Goal: Task Accomplishment & Management: Complete application form

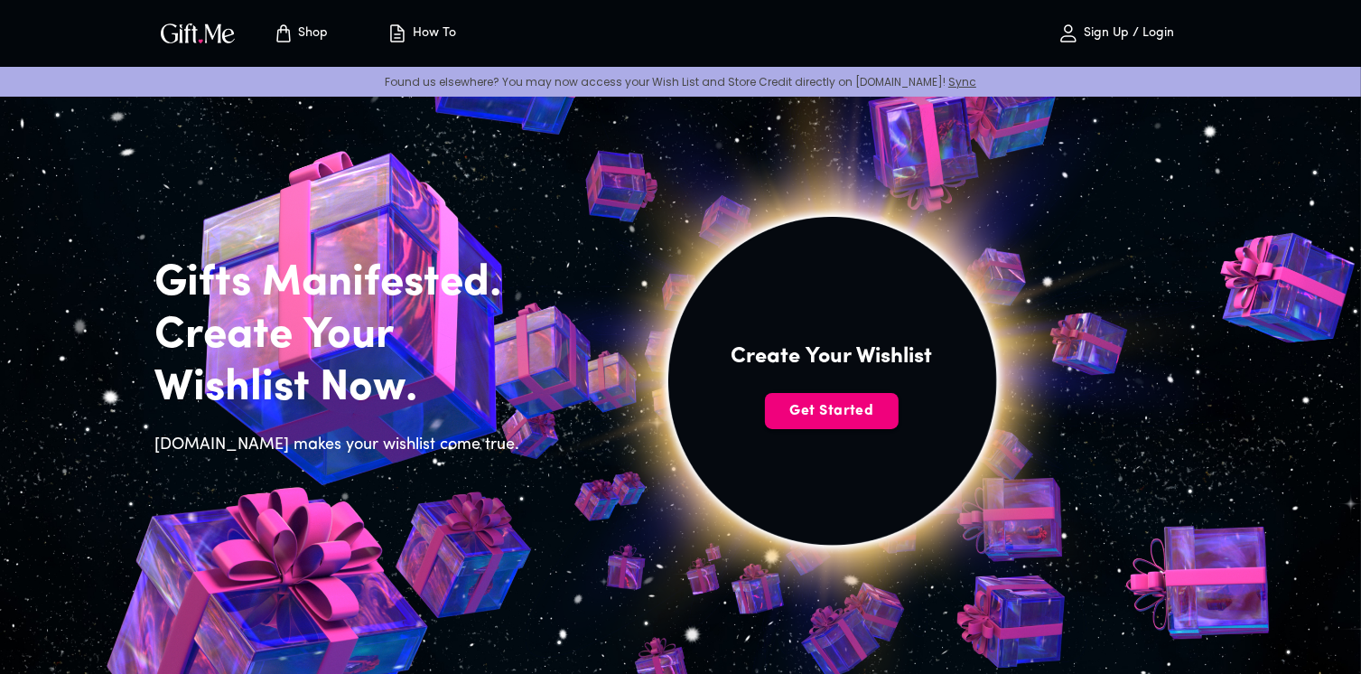
click at [800, 420] on span "Get Started" at bounding box center [832, 411] width 134 height 20
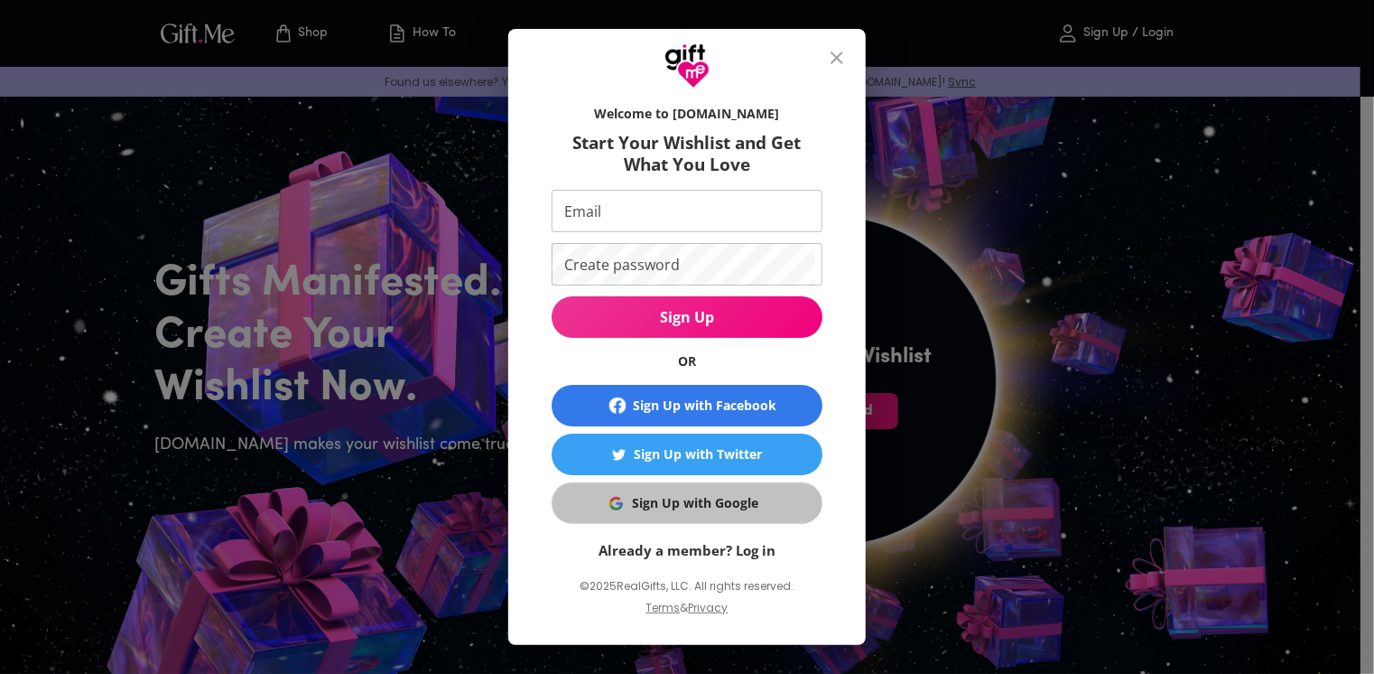
click at [663, 506] on div "Sign Up with Google" at bounding box center [695, 503] width 126 height 20
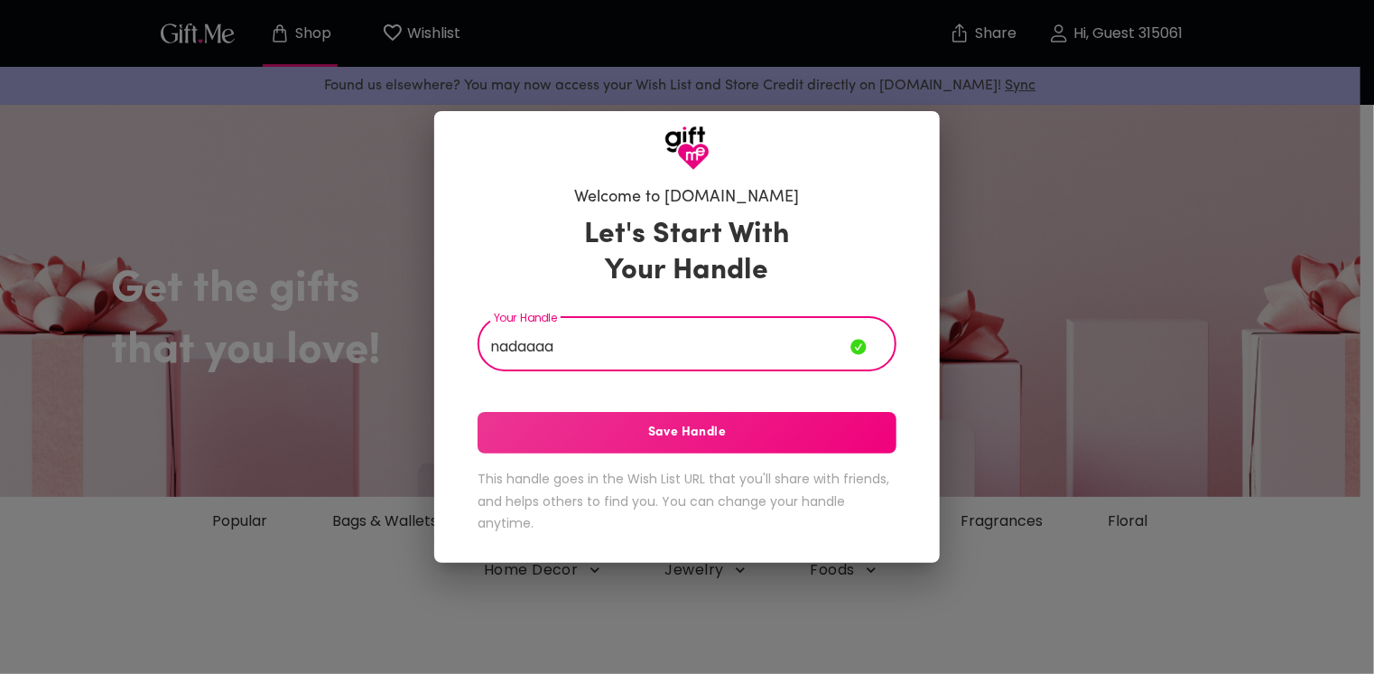
type input "nadaaaa"
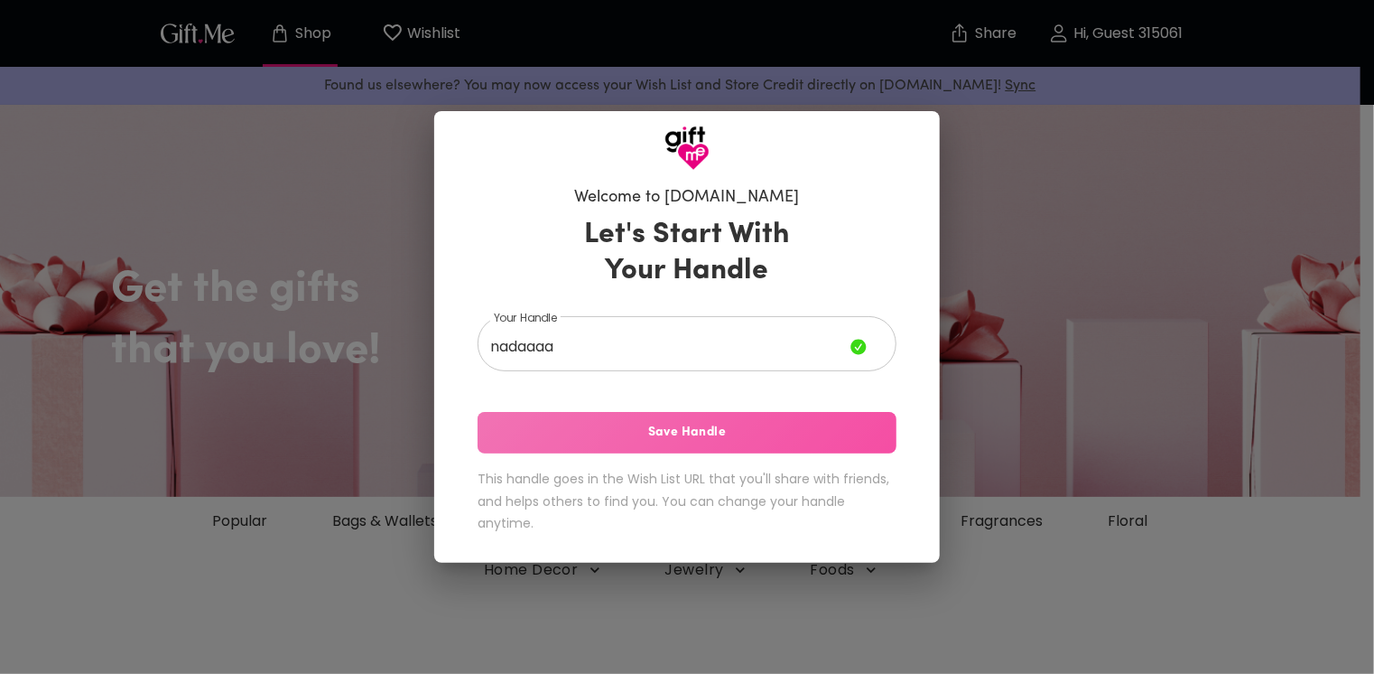
click at [745, 431] on span "Save Handle" at bounding box center [687, 433] width 419 height 20
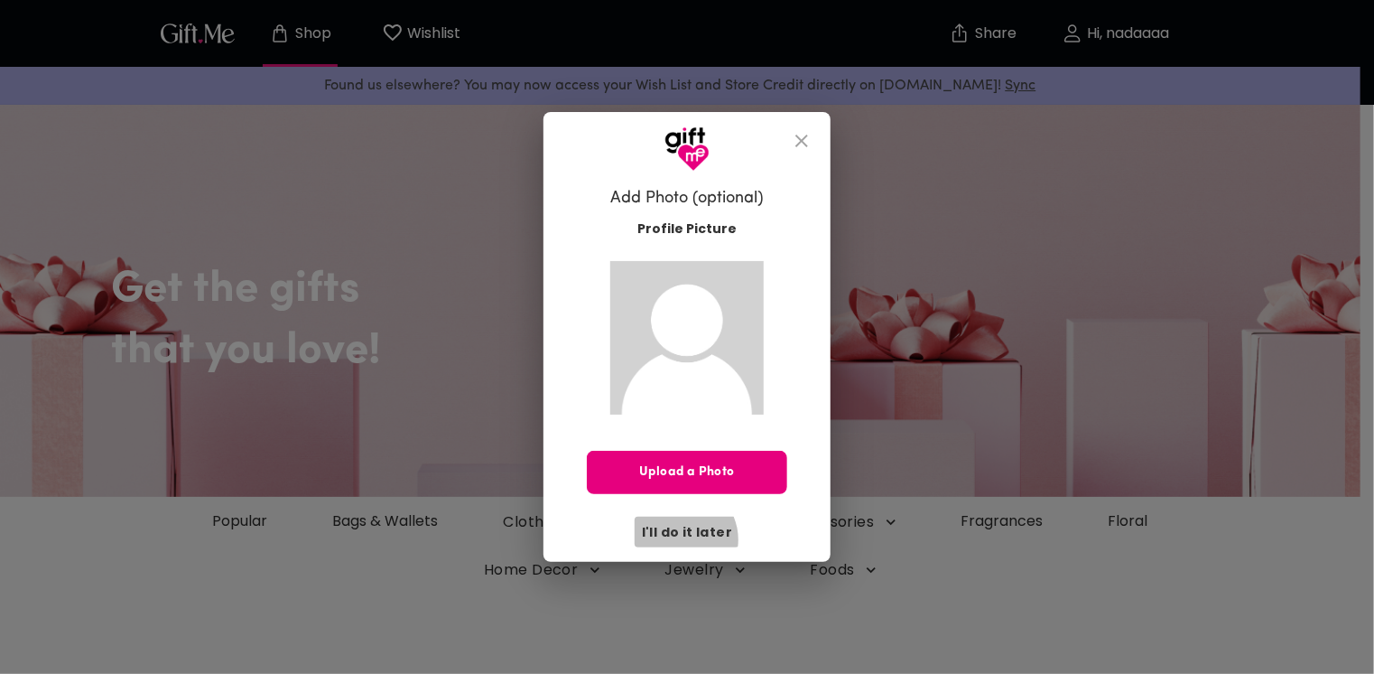
click at [683, 540] on span "I'll do it later" at bounding box center [687, 532] width 90 height 20
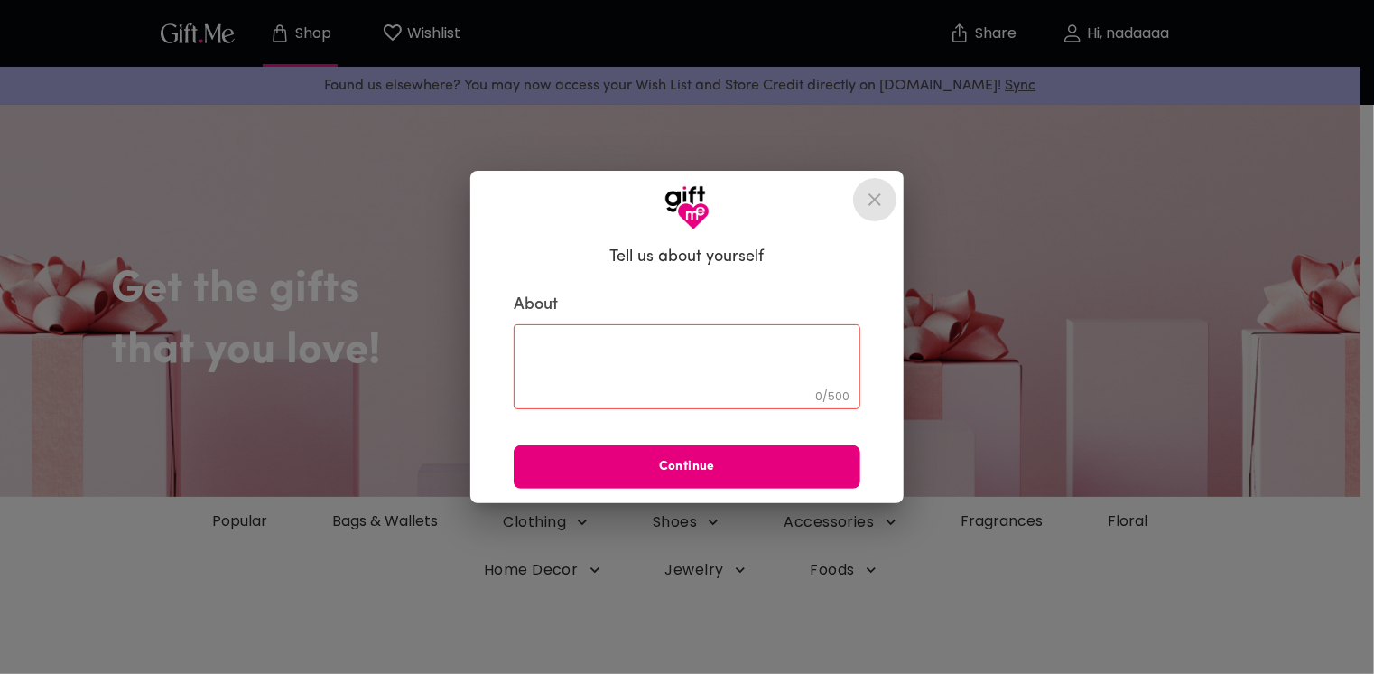
click at [877, 194] on icon "close" at bounding box center [875, 200] width 22 height 22
